Goal: Information Seeking & Learning: Learn about a topic

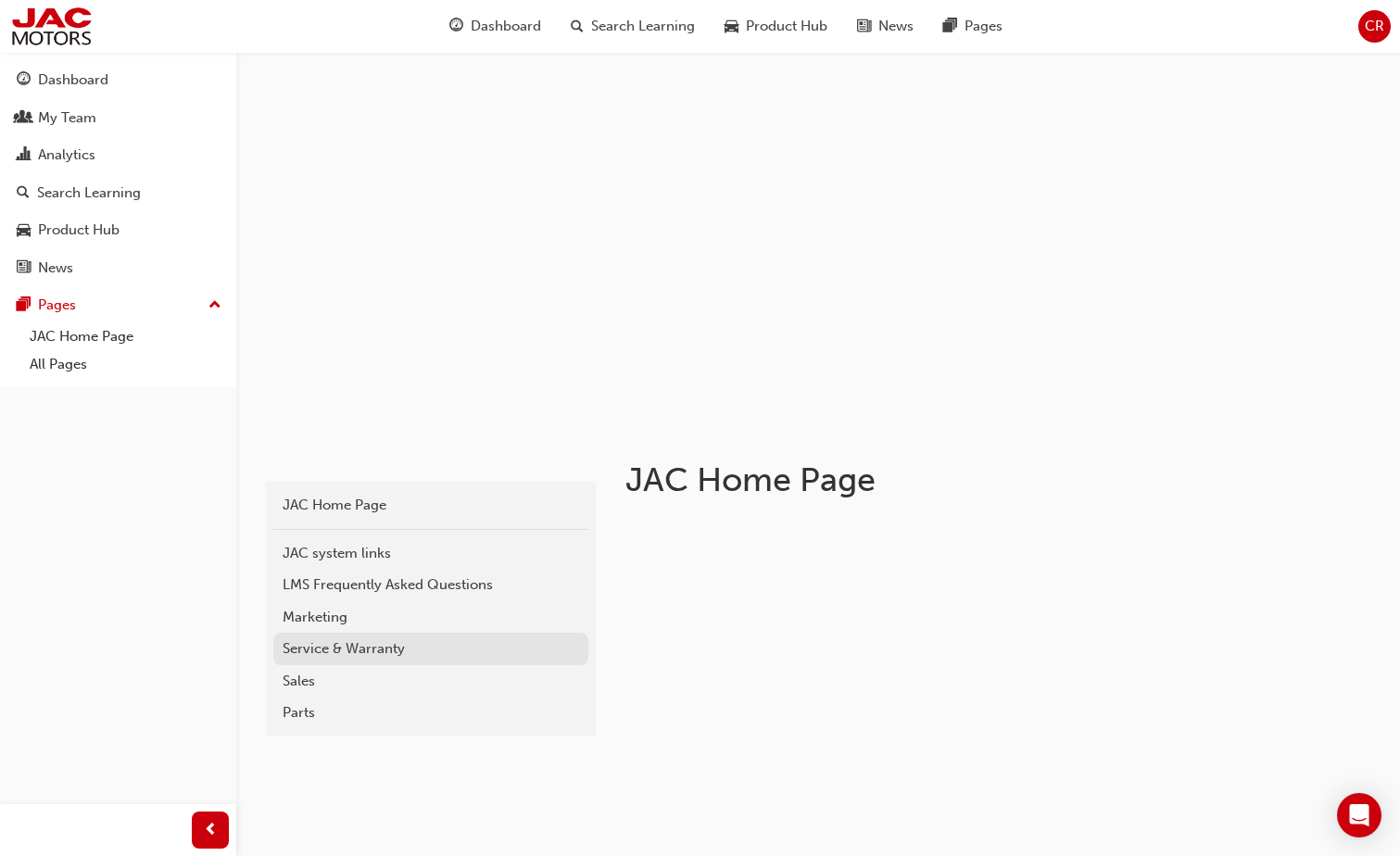
click at [340, 644] on div "Service & Warranty" at bounding box center [430, 649] width 296 height 22
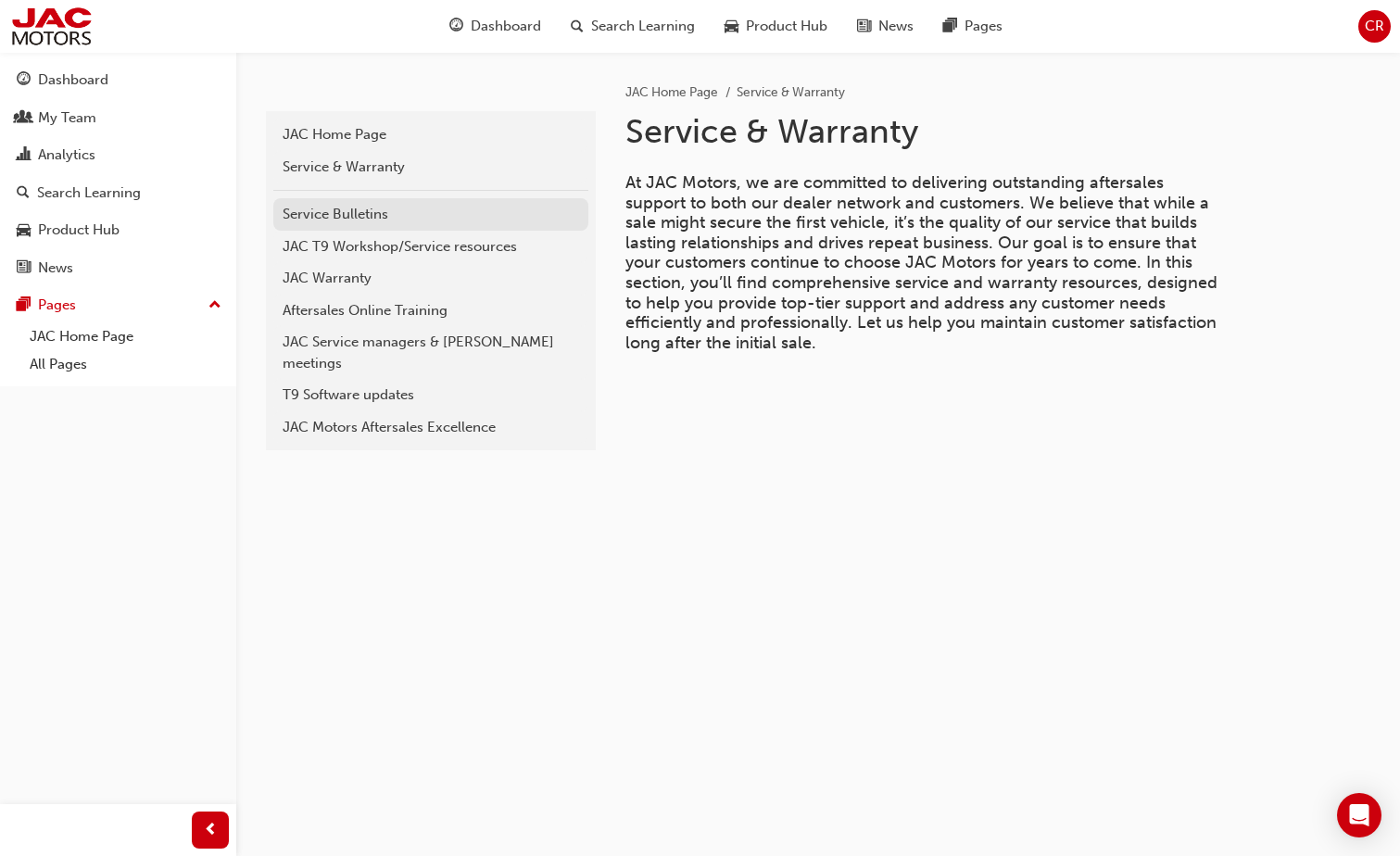
click at [354, 214] on div "Service Bulletins" at bounding box center [430, 215] width 296 height 22
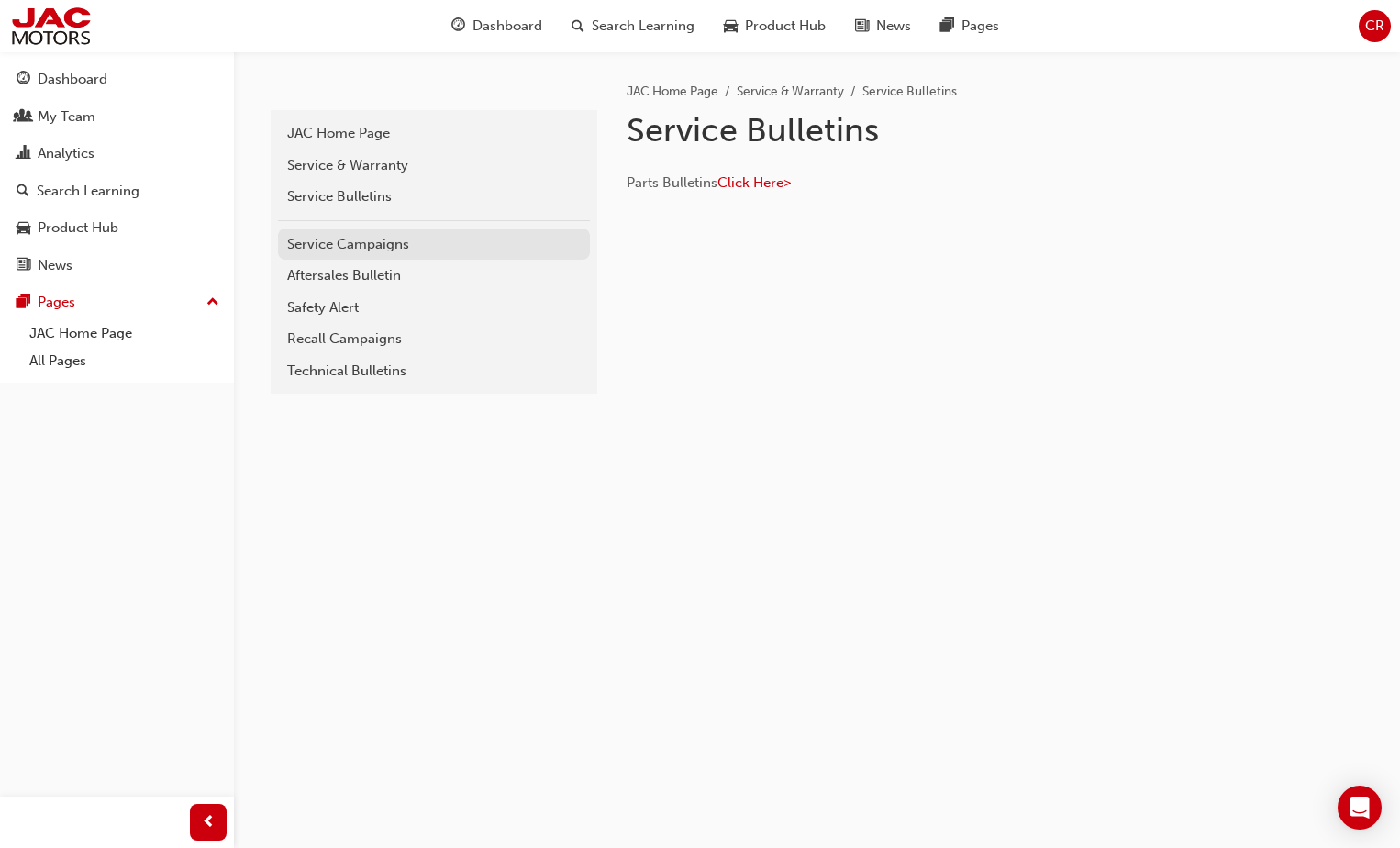
click at [405, 249] on div "Service Campaigns" at bounding box center [434, 245] width 293 height 22
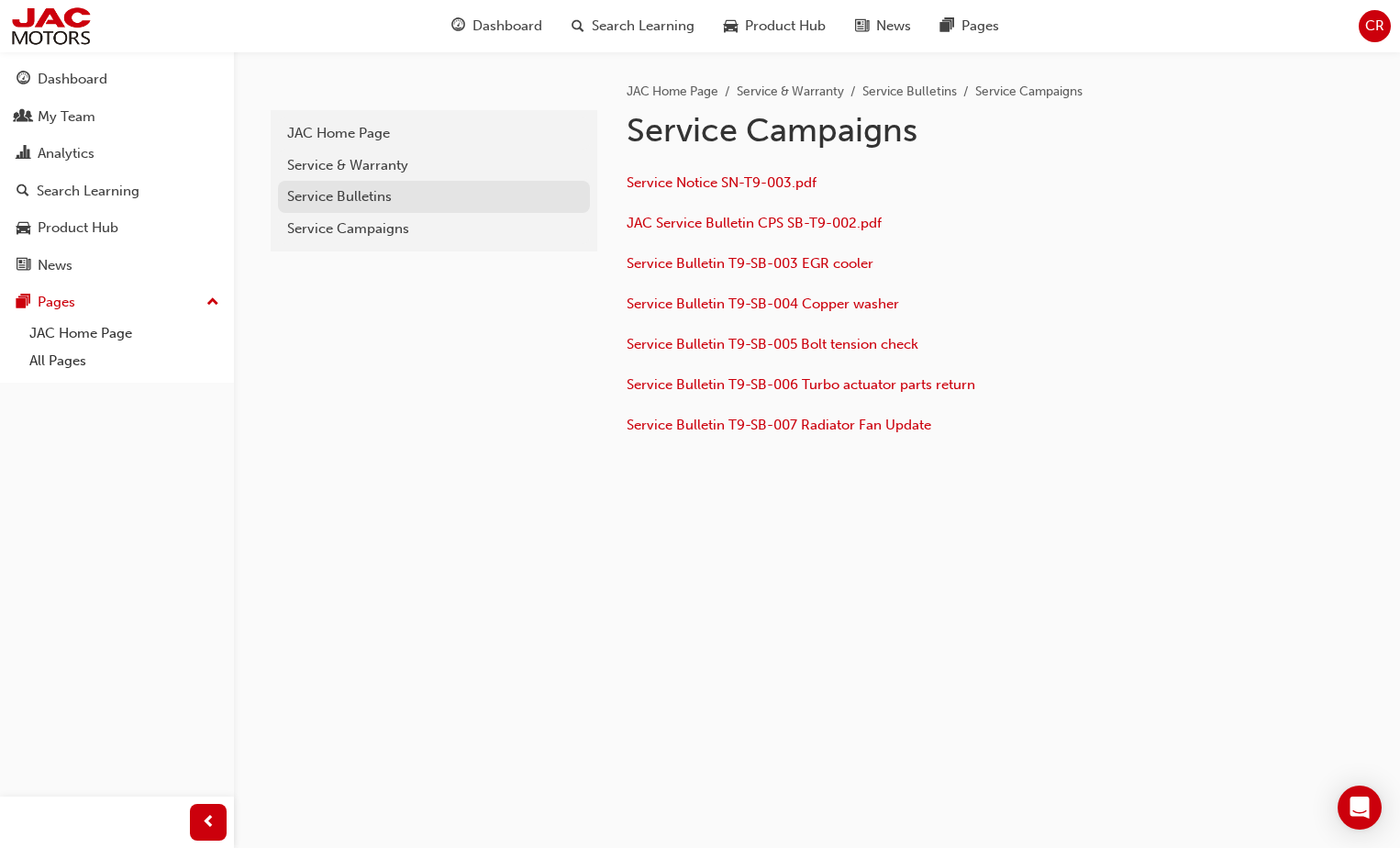
click at [355, 206] on div "Service Bulletins" at bounding box center [434, 197] width 293 height 22
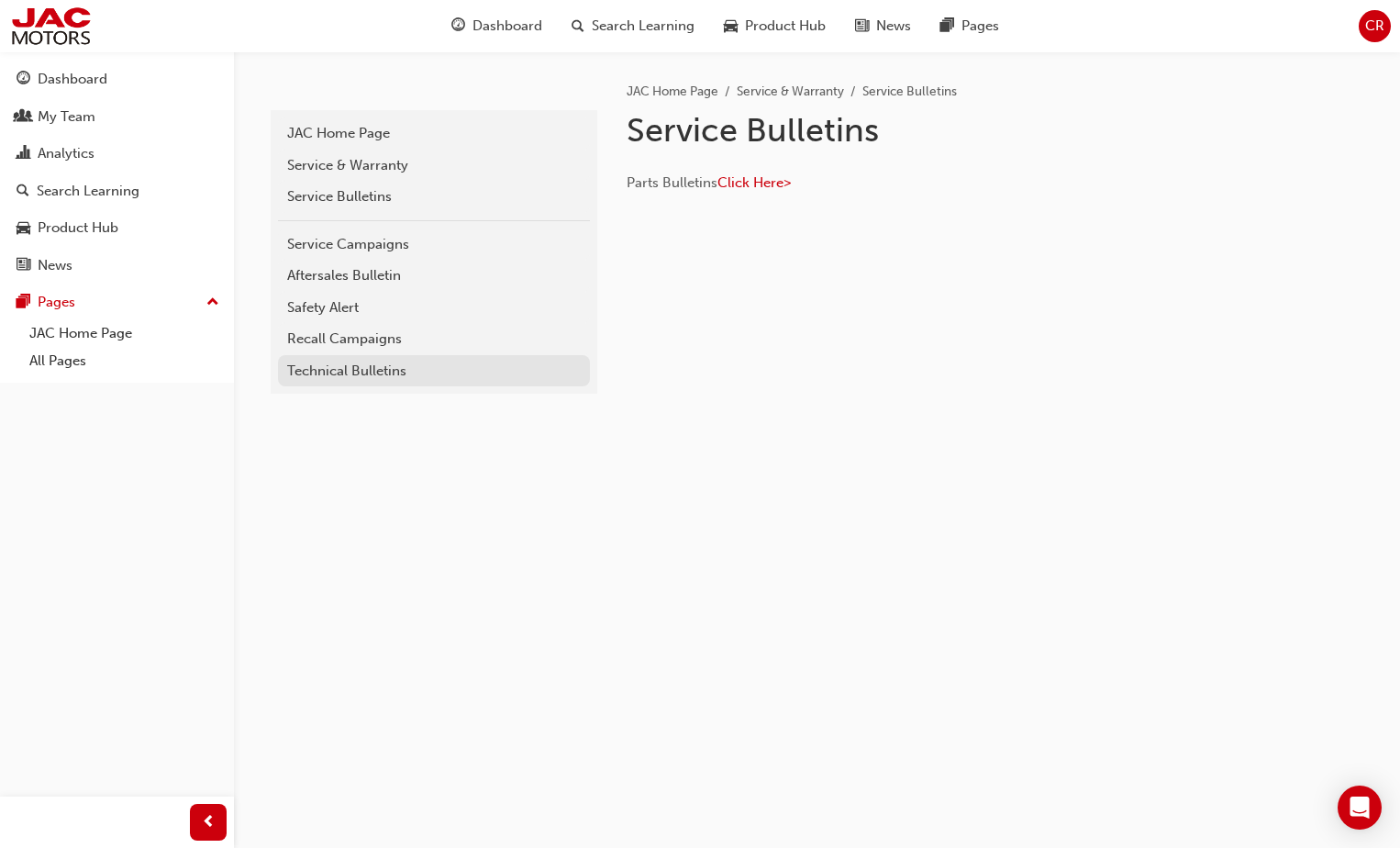
click at [405, 362] on div "Technical Bulletins" at bounding box center [434, 372] width 293 height 22
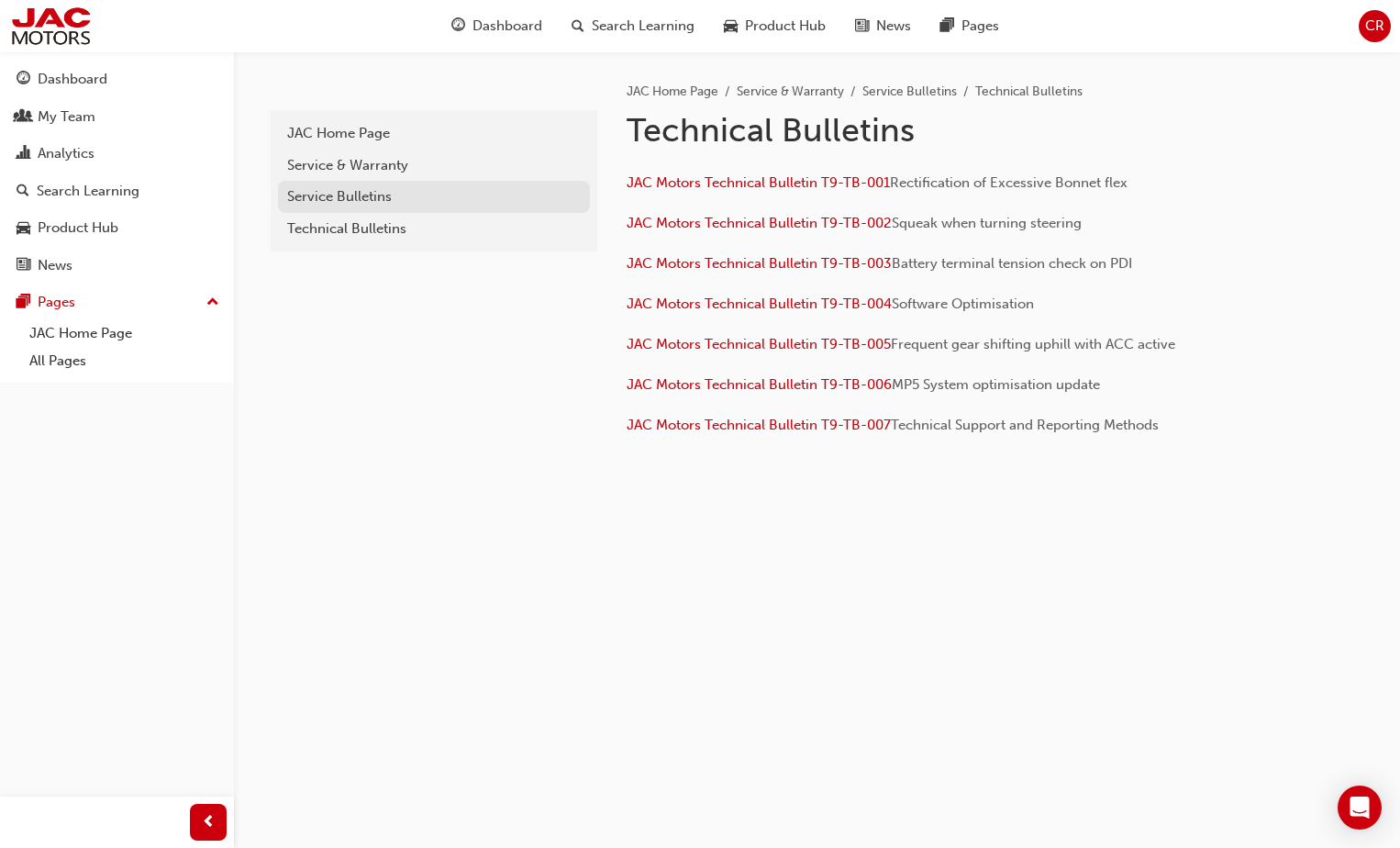
click at [347, 200] on div "Service Bulletins" at bounding box center [434, 197] width 293 height 22
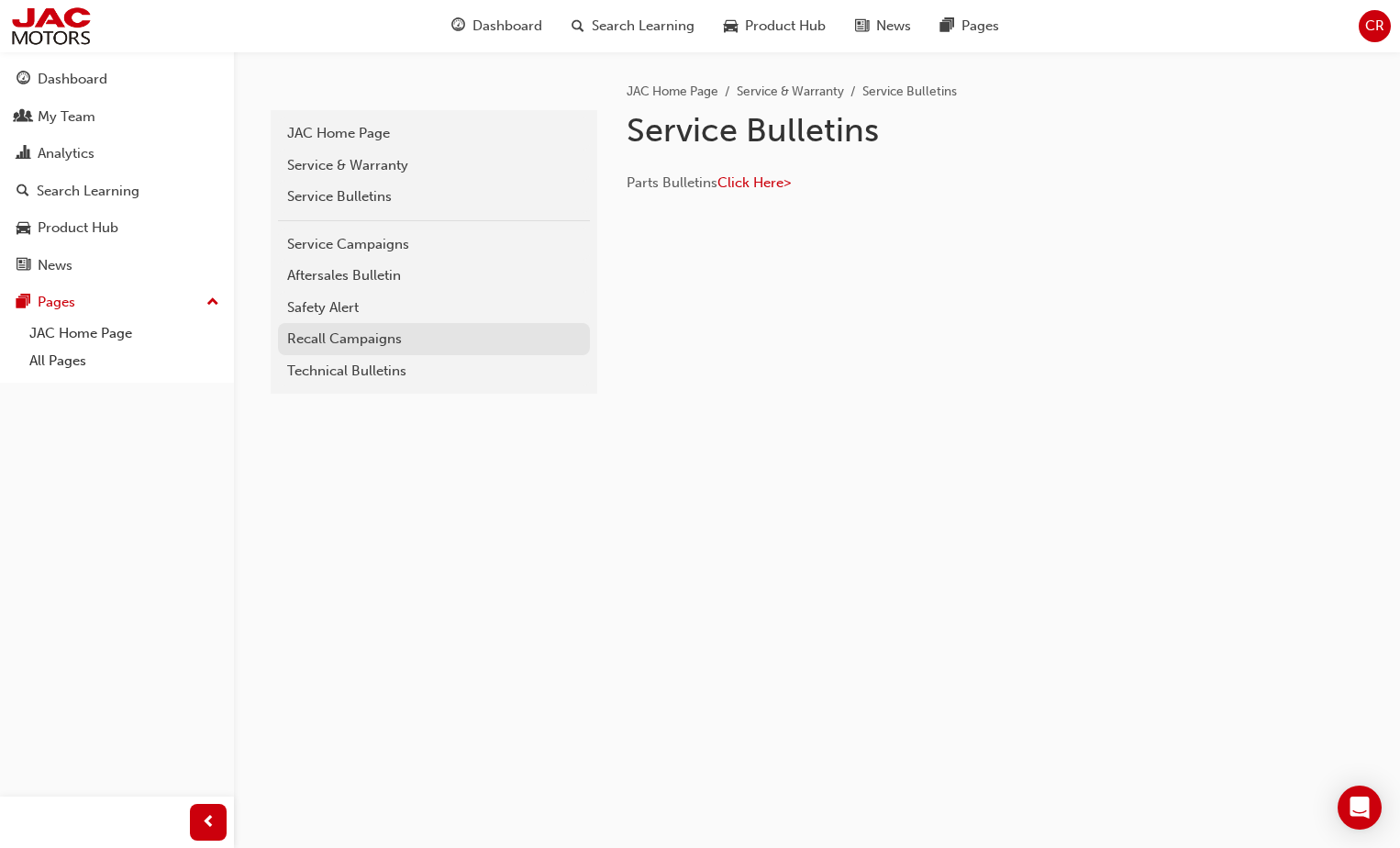
click at [360, 337] on div "Recall Campaigns" at bounding box center [434, 340] width 293 height 22
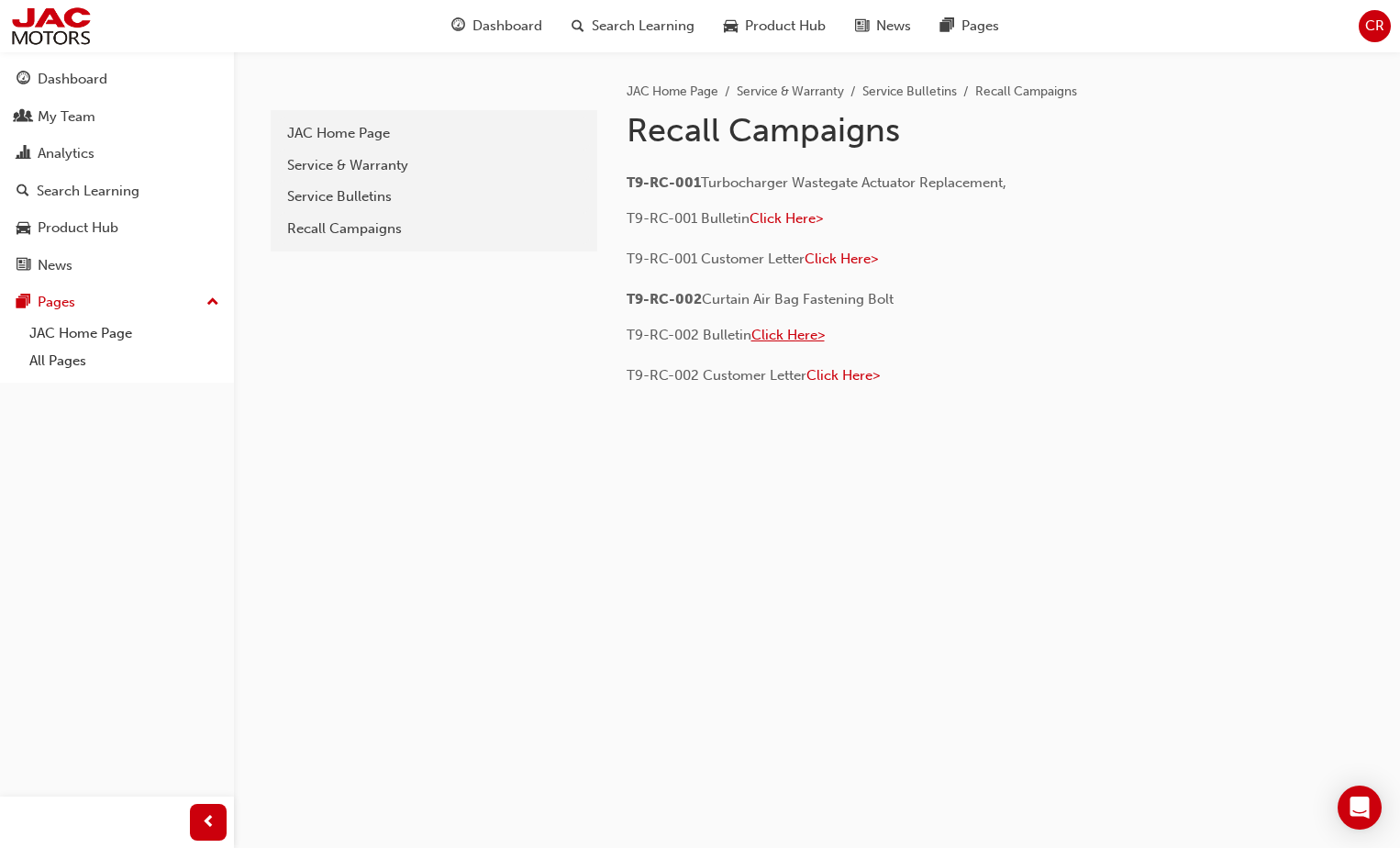
click at [794, 336] on span "Click Here>" at bounding box center [788, 335] width 74 height 17
